Goal: Transaction & Acquisition: Purchase product/service

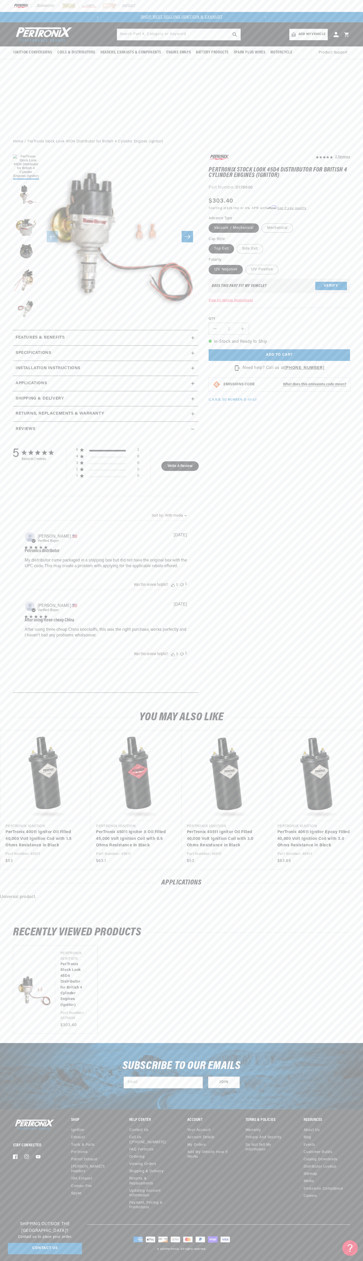
click at [349, 2] on div at bounding box center [181, 6] width 363 height 12
click at [358, 508] on section "2 Reviews" at bounding box center [181, 424] width 363 height 553
click at [357, 1261] on html "Skip to content Your cart Your cart is empty Get the right parts the first time…" at bounding box center [181, 630] width 363 height 1261
click at [24, 935] on h2 "RECENTLY VIEWED PRODUCTS" at bounding box center [181, 933] width 337 height 10
